Goal: Task Accomplishment & Management: Use online tool/utility

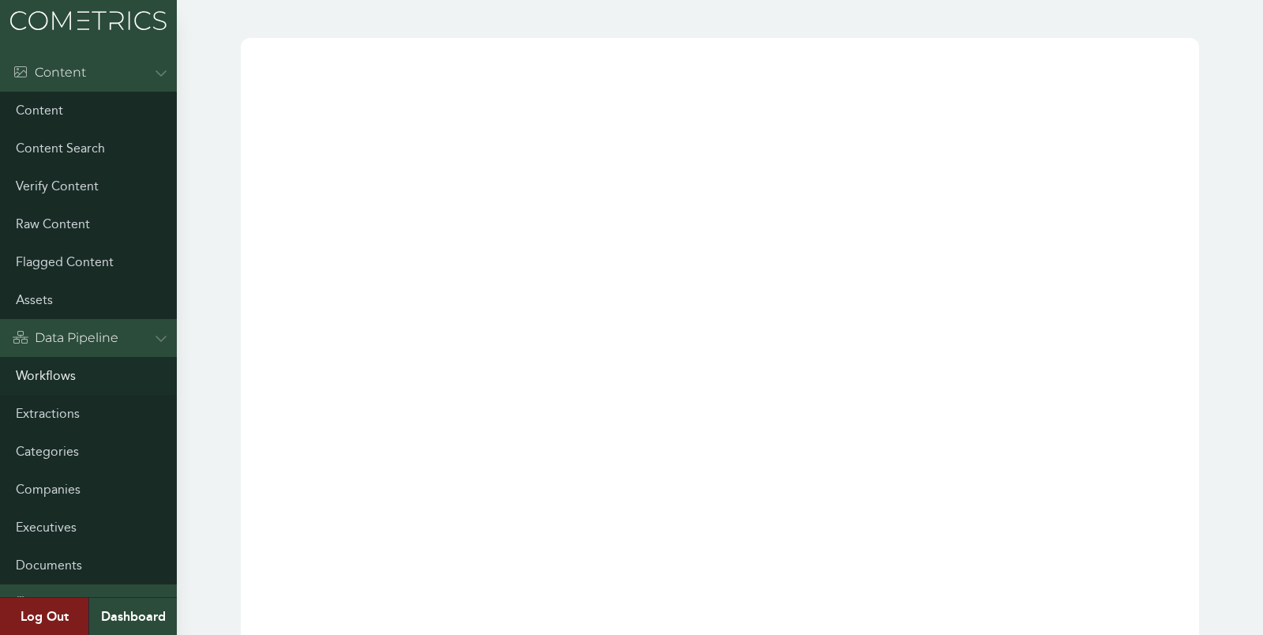
click at [58, 369] on link "Workflows" at bounding box center [88, 376] width 177 height 38
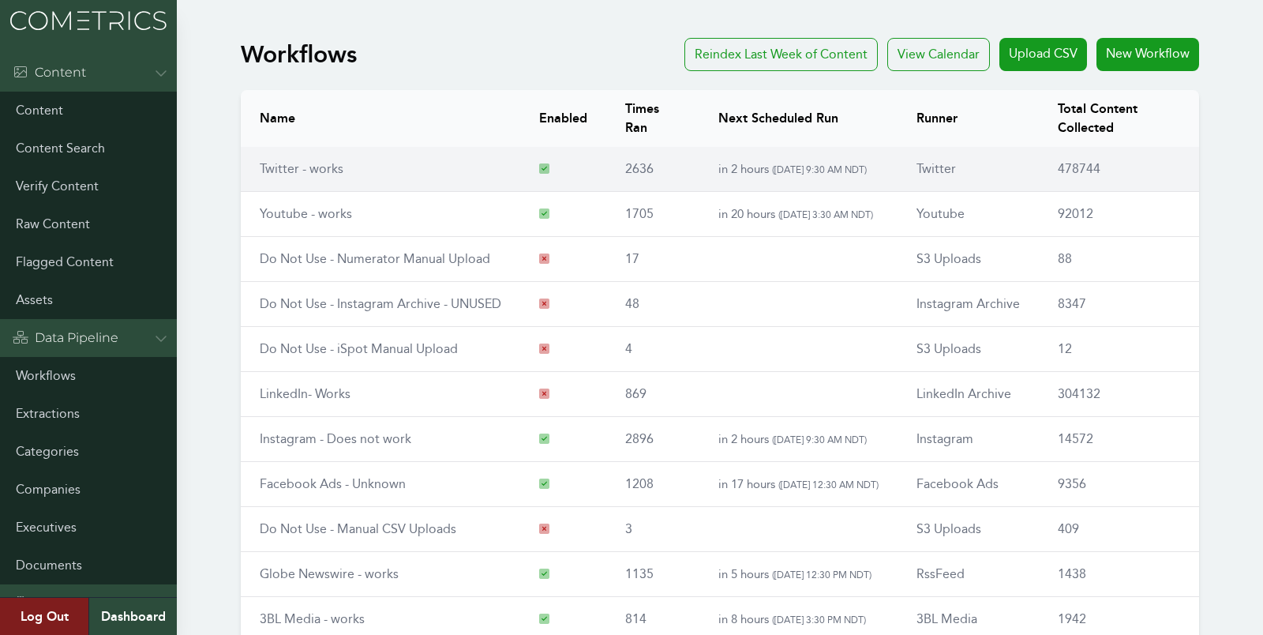
click at [302, 156] on td "Twitter - works" at bounding box center [380, 169] width 279 height 45
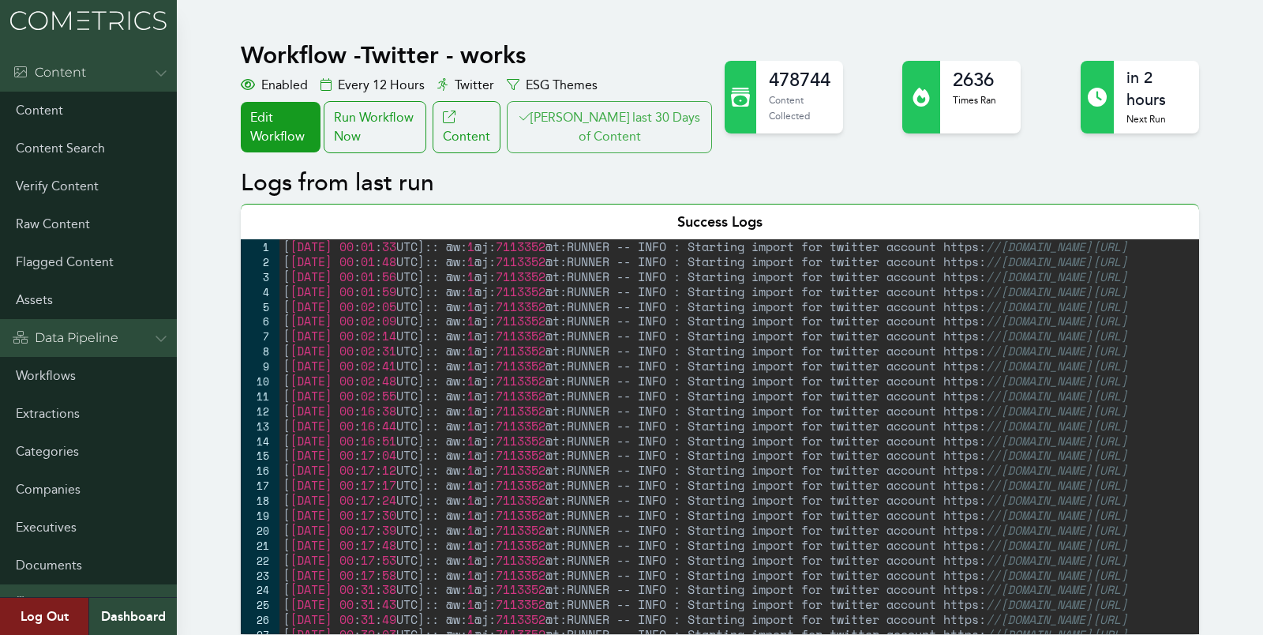
click at [611, 141] on button "[PERSON_NAME] last 30 Days of Content" at bounding box center [609, 127] width 205 height 52
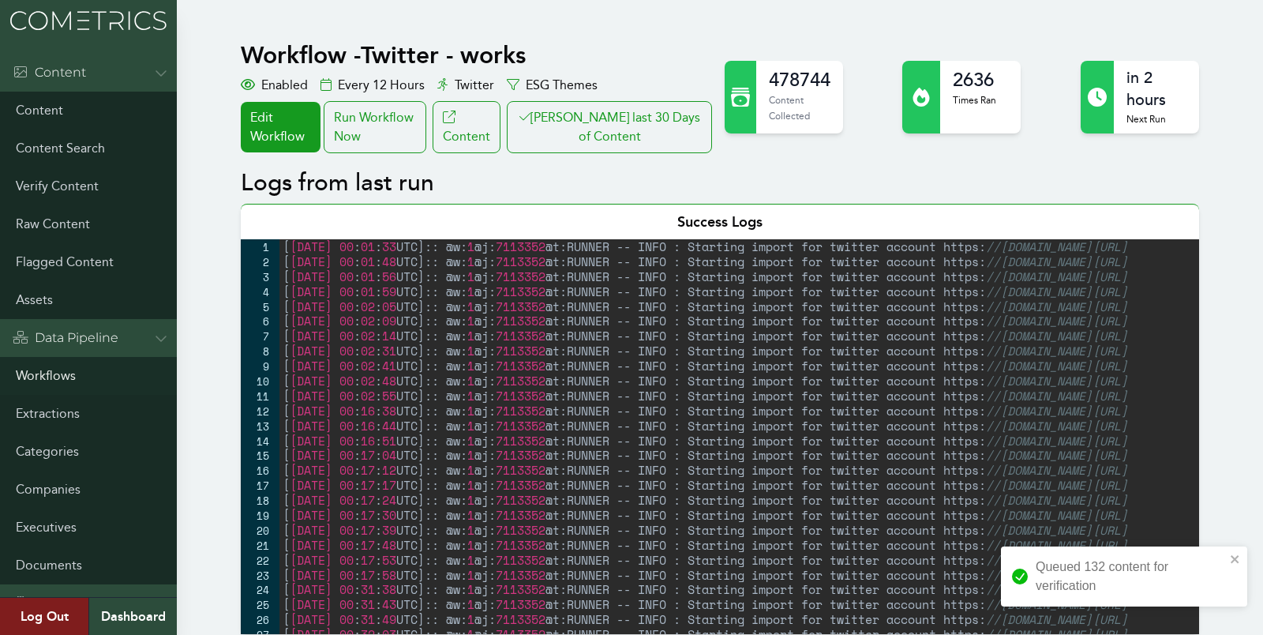
click at [58, 382] on link "Workflows" at bounding box center [88, 376] width 177 height 38
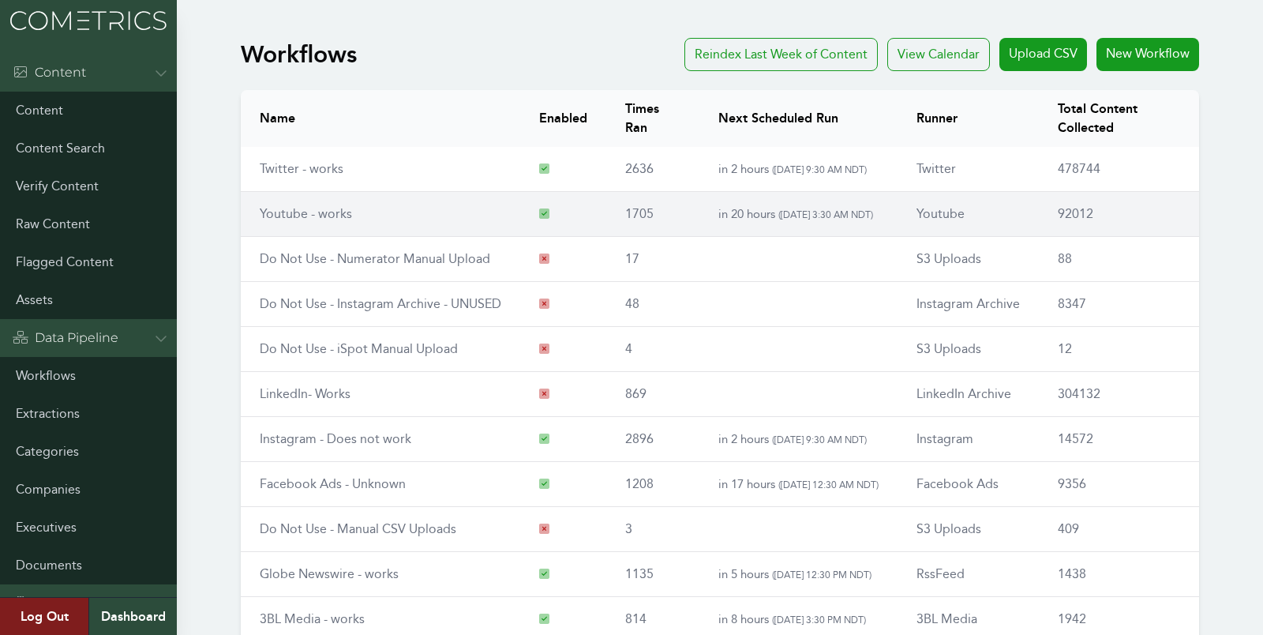
click at [294, 206] on link "Youtube - works" at bounding box center [306, 213] width 92 height 15
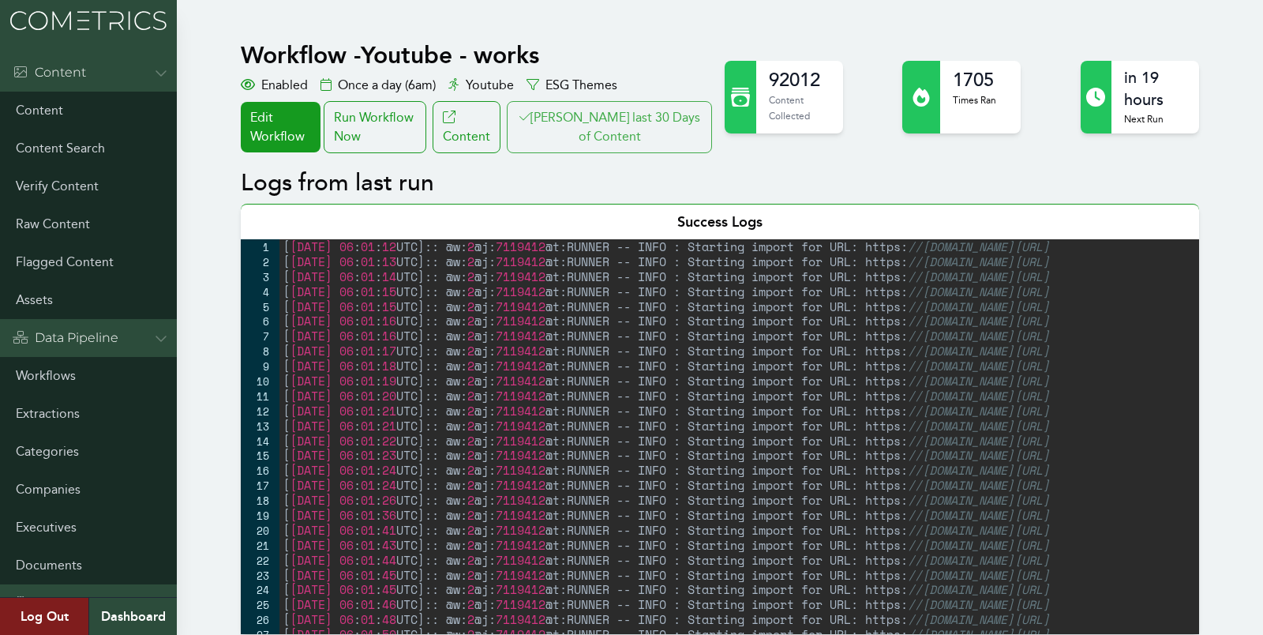
click at [625, 104] on button "Clair last 30 Days of Content" at bounding box center [609, 127] width 205 height 52
click at [58, 379] on link "Workflows" at bounding box center [88, 376] width 177 height 38
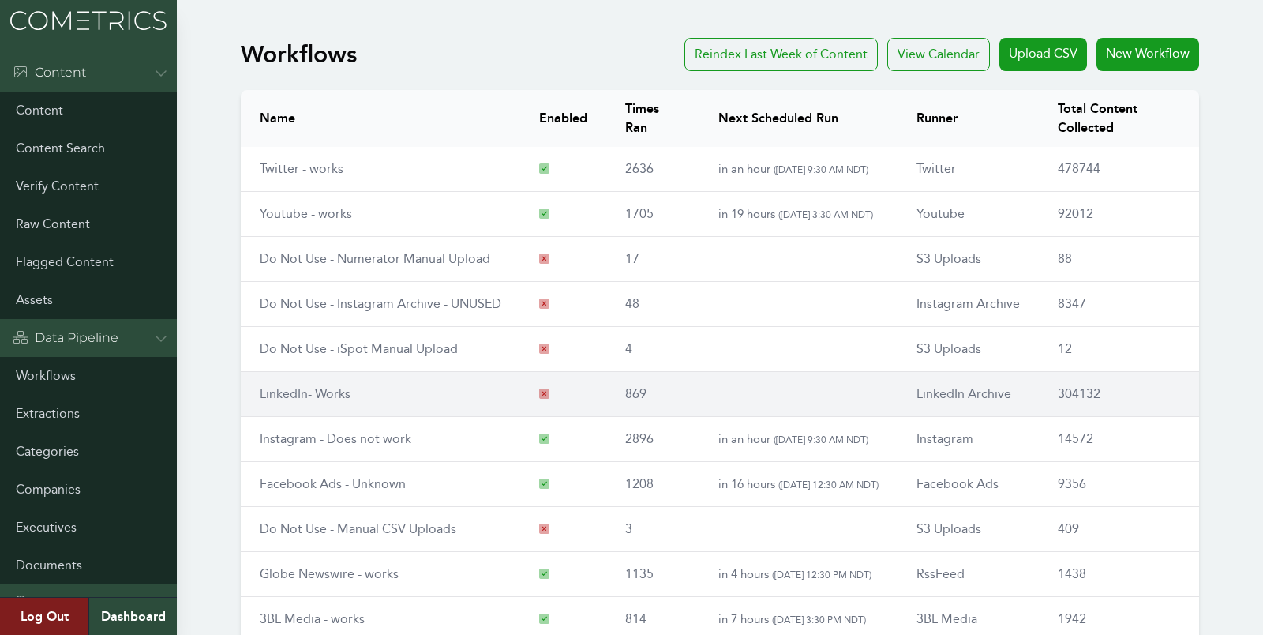
click at [308, 393] on link "LinkedIn- Works" at bounding box center [305, 393] width 91 height 15
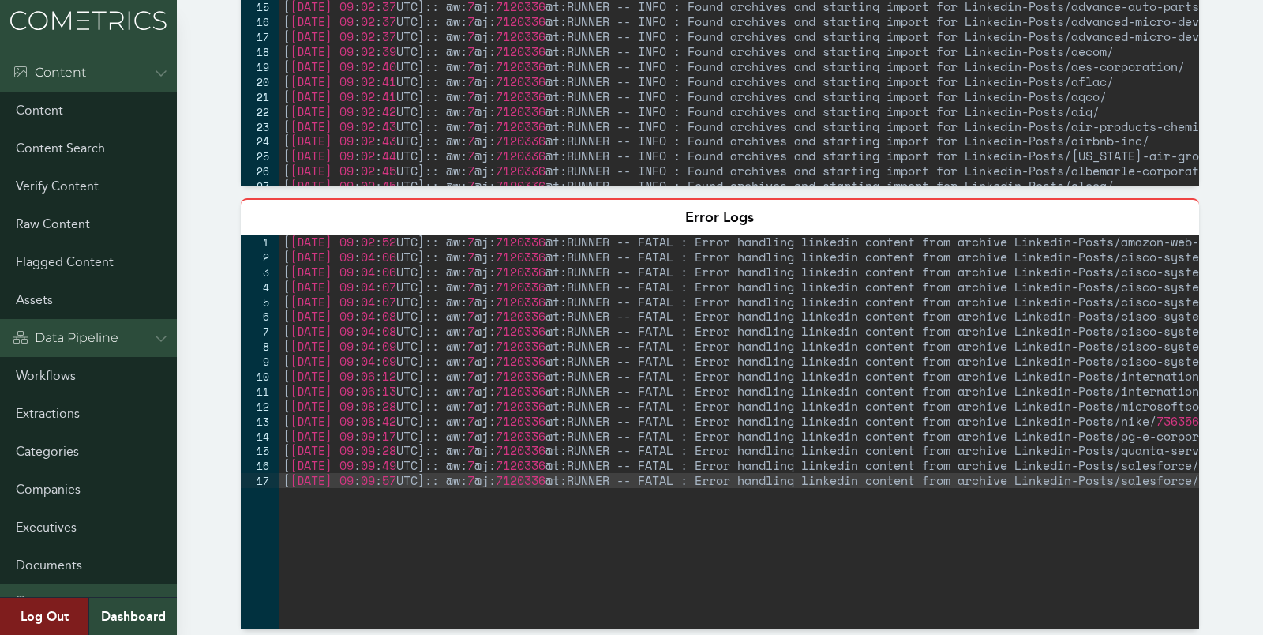
scroll to position [706, 0]
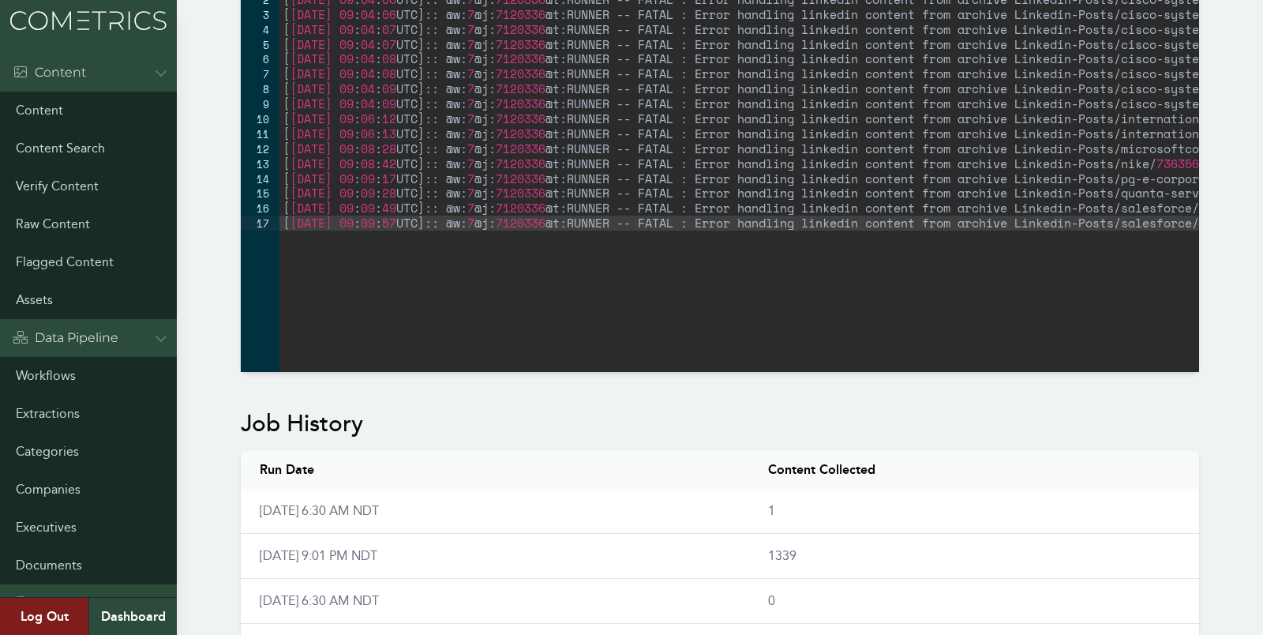
click at [1245, 182] on div "Workflow - LinkedIn- Works Disabled Once a day (9am) LinkedIn Archive ESG Theme…" at bounding box center [631, 382] width 1263 height 2113
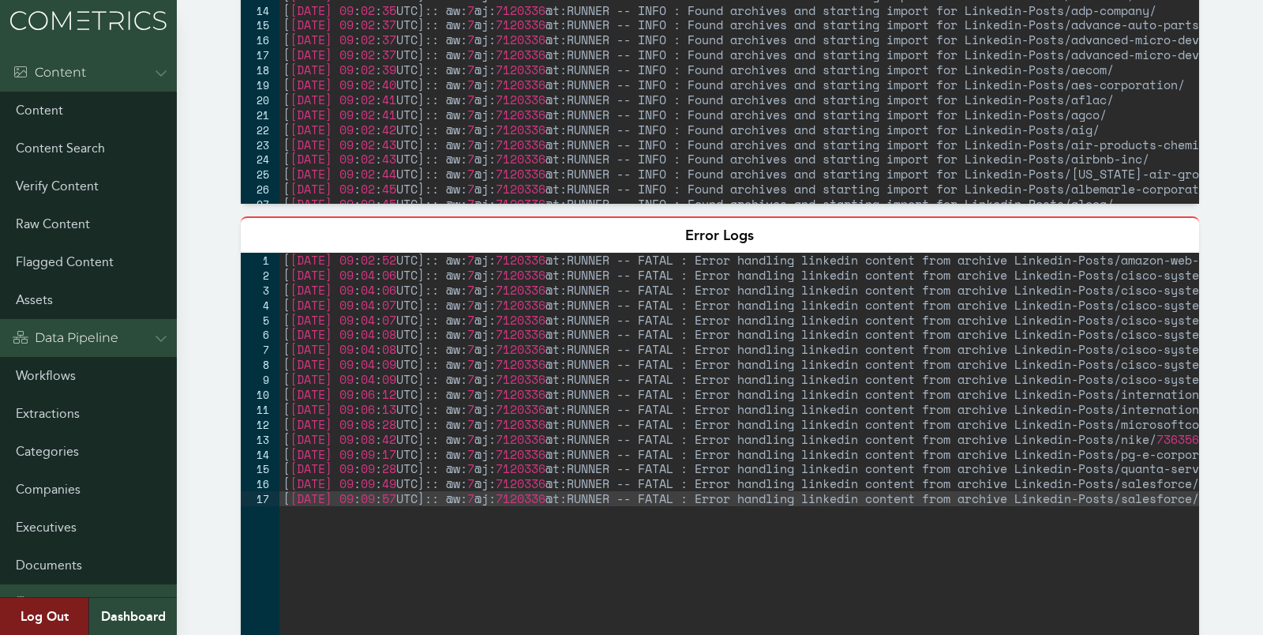
scroll to position [0, 0]
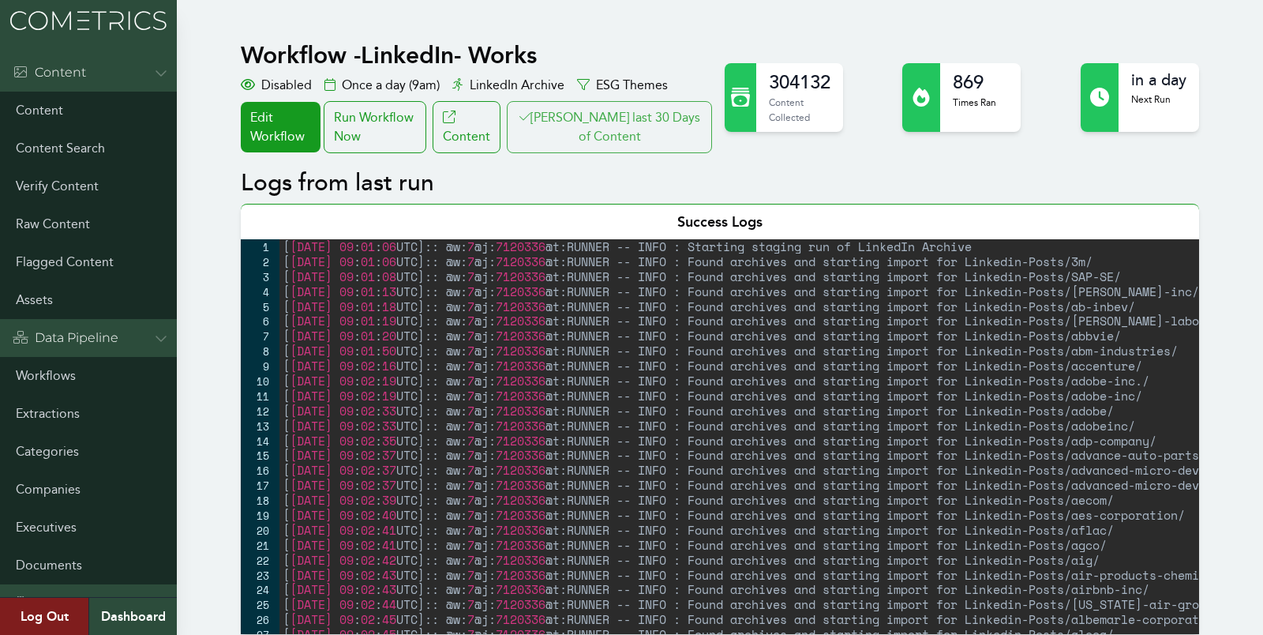
click at [658, 126] on button "[PERSON_NAME] last 30 Days of Content" at bounding box center [609, 127] width 205 height 52
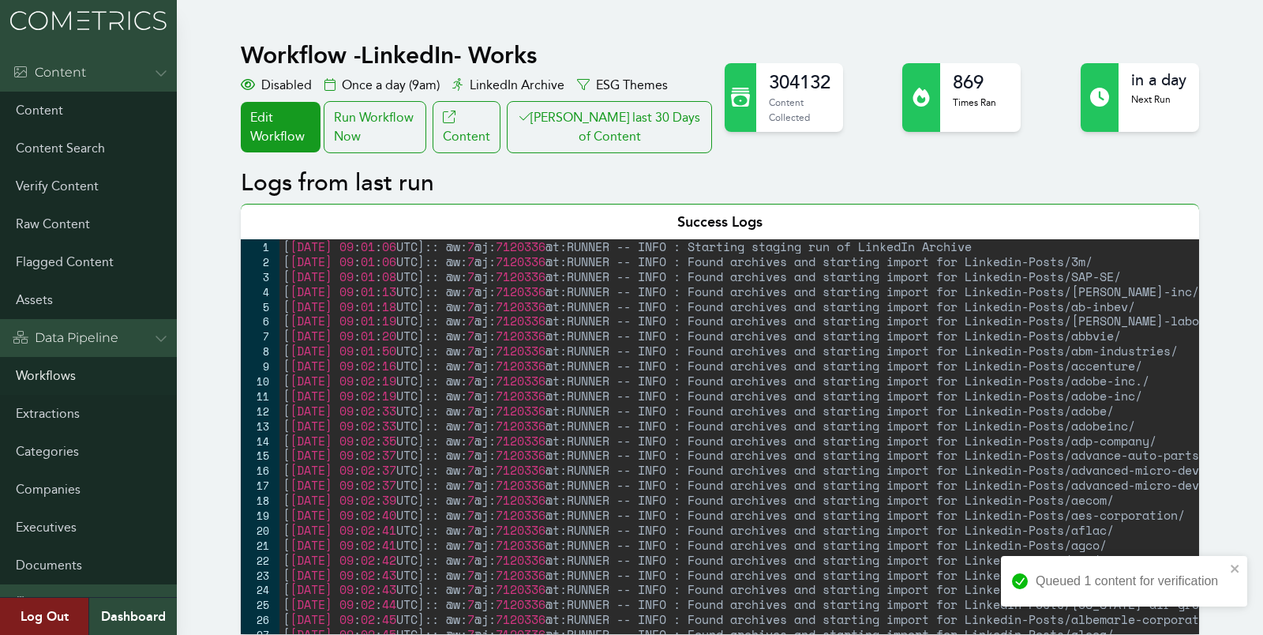
click at [72, 379] on link "Workflows" at bounding box center [88, 376] width 177 height 38
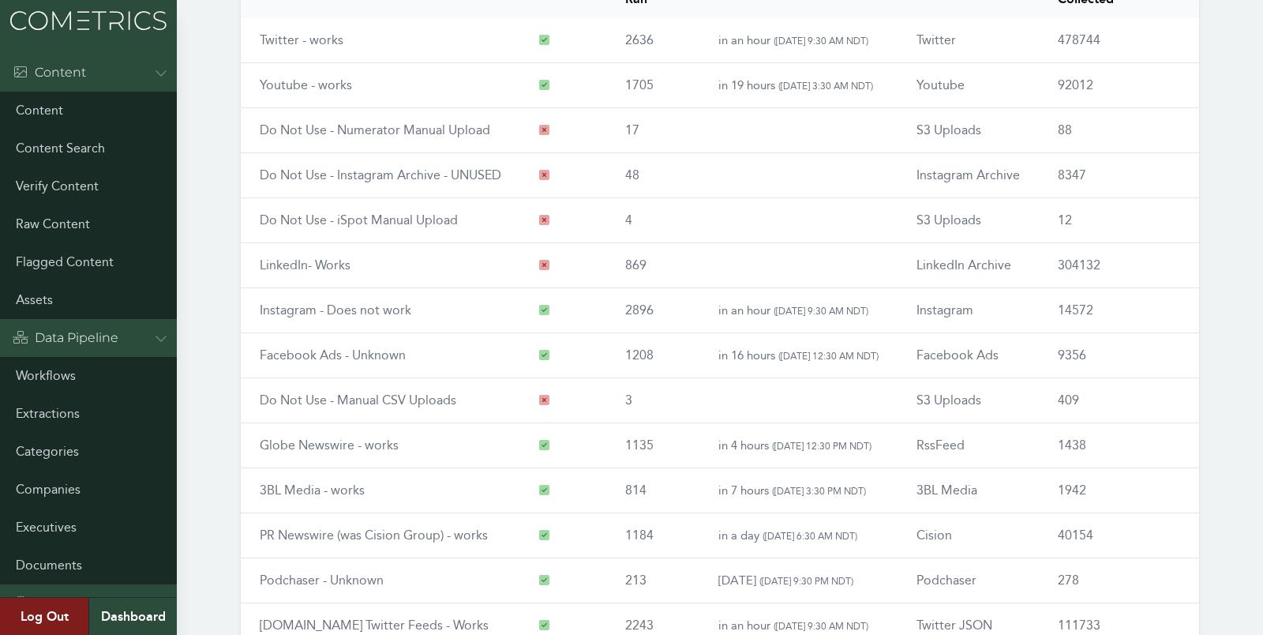
scroll to position [180, 0]
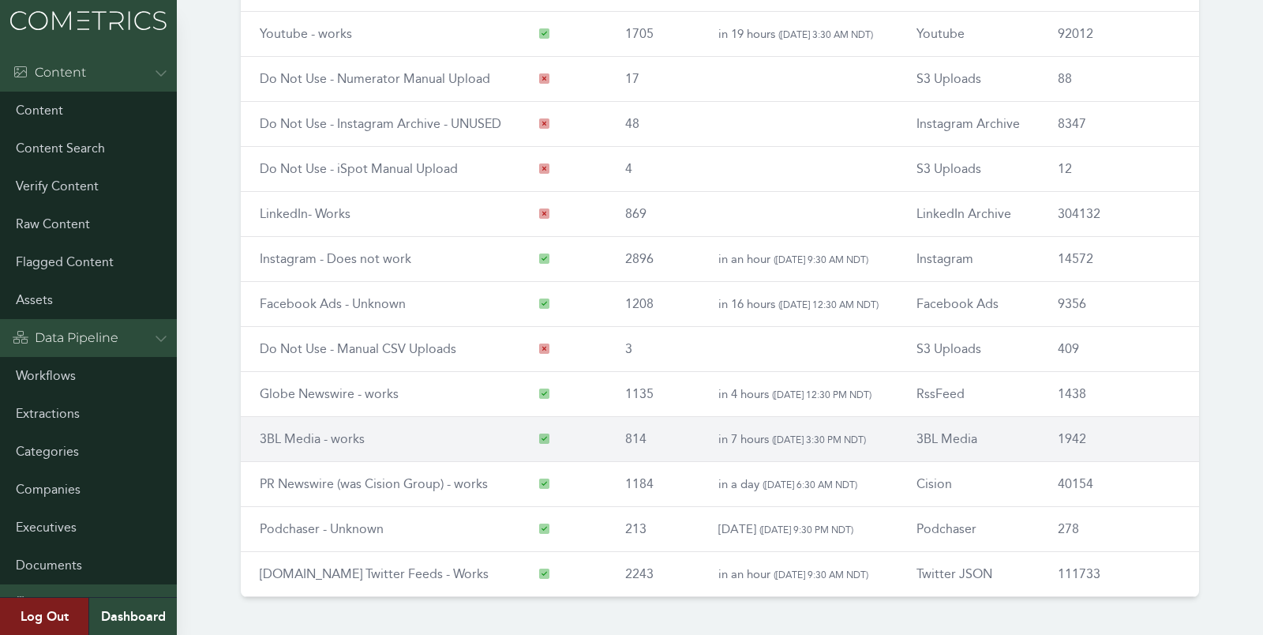
click at [291, 431] on link "3BL Media - works" at bounding box center [312, 438] width 105 height 15
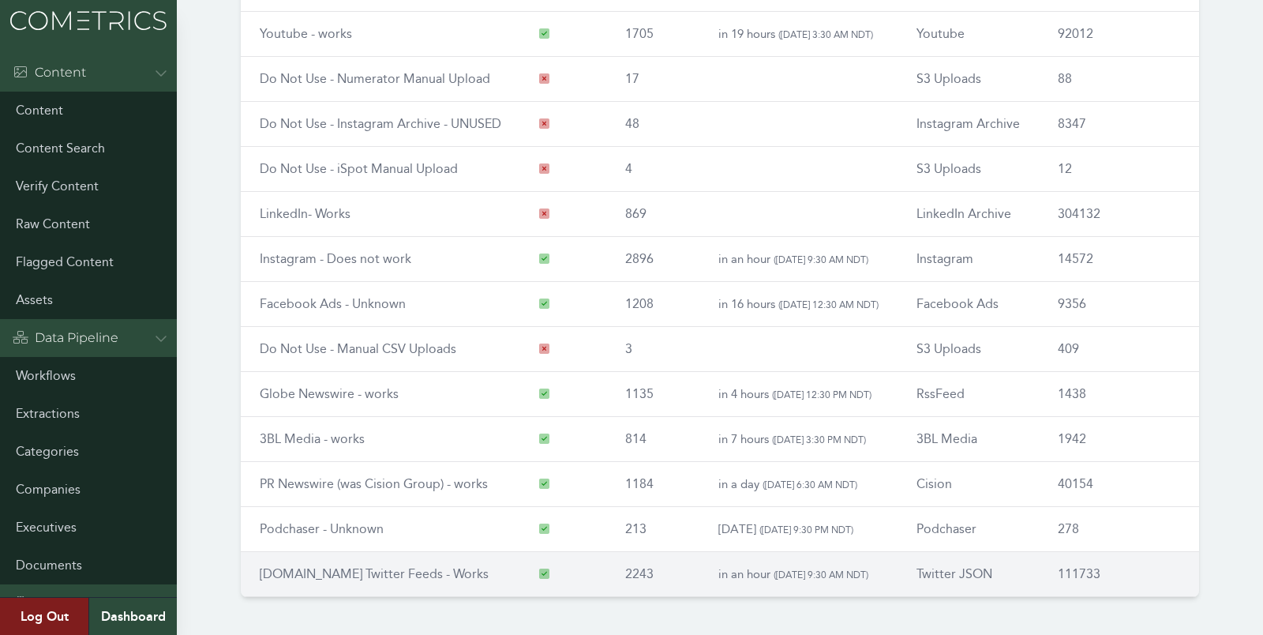
click at [300, 566] on link "[DOMAIN_NAME] Twitter Feeds - Works" at bounding box center [374, 573] width 229 height 15
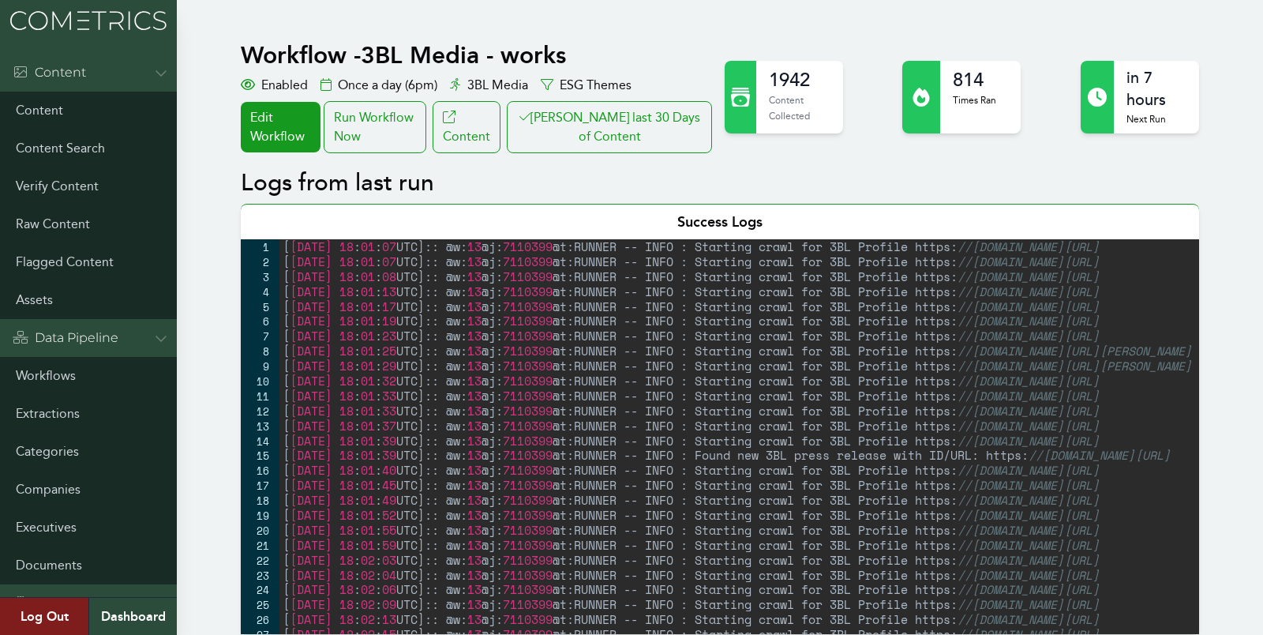
click at [591, 112] on button "[PERSON_NAME] last 30 Days of Content" at bounding box center [609, 127] width 205 height 52
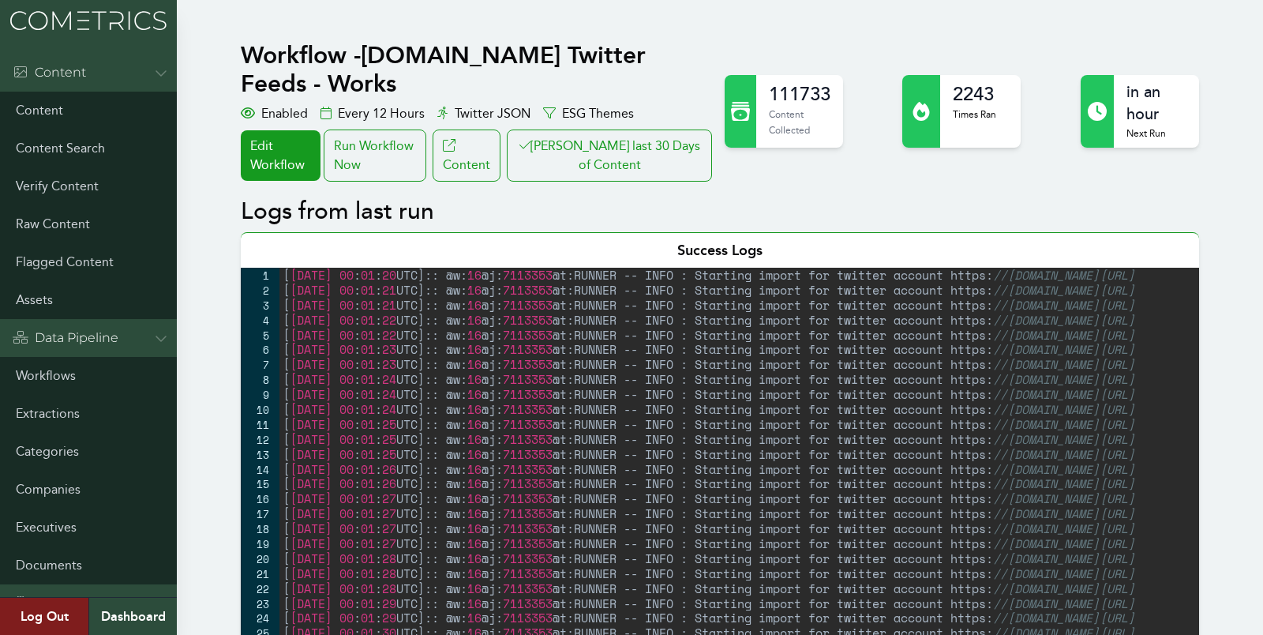
click at [618, 146] on button "[PERSON_NAME] last 30 Days of Content" at bounding box center [609, 155] width 205 height 52
